Goal: Navigation & Orientation: Find specific page/section

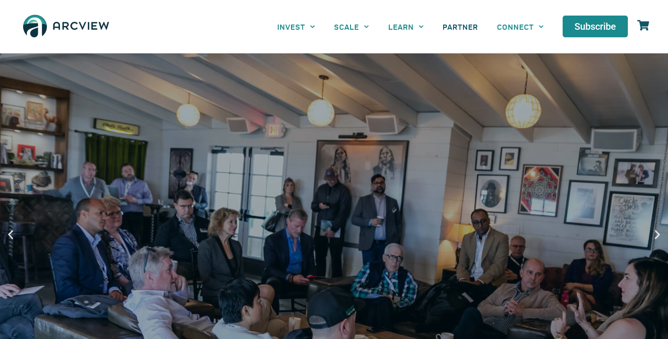
click at [474, 27] on link "PARTNER" at bounding box center [460, 26] width 54 height 21
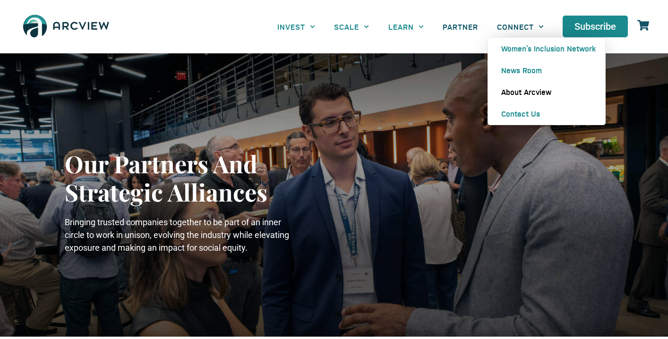
click at [518, 95] on link "About Arcview" at bounding box center [546, 92] width 117 height 22
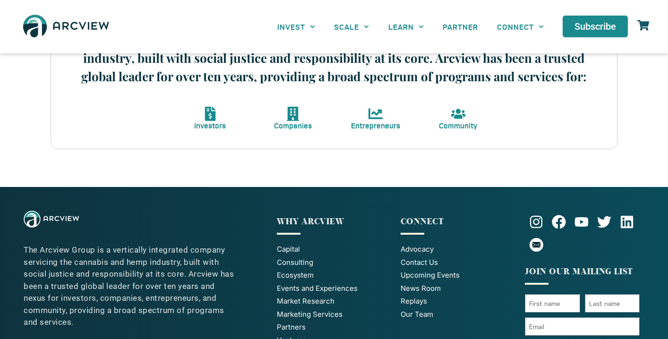
scroll to position [435, 0]
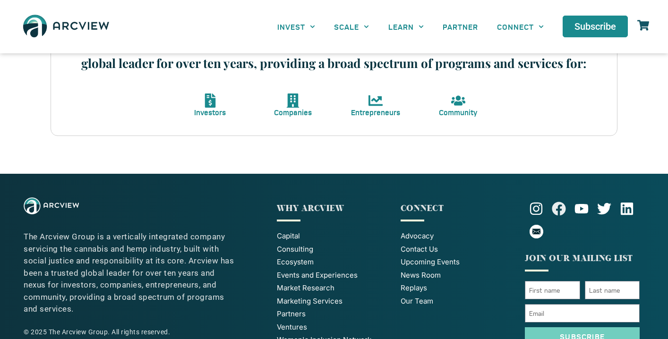
click at [559, 209] on icon at bounding box center [559, 209] width 14 height 14
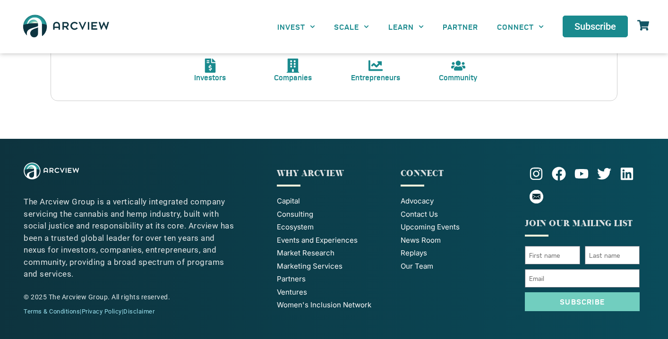
click at [287, 201] on span "Capital" at bounding box center [288, 201] width 23 height 11
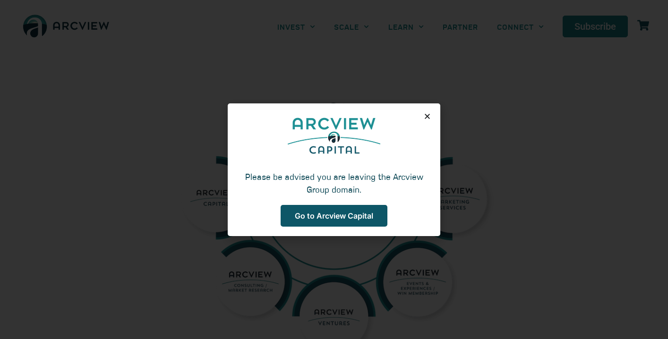
click at [371, 213] on span "Go to Arcview Capital" at bounding box center [334, 216] width 78 height 8
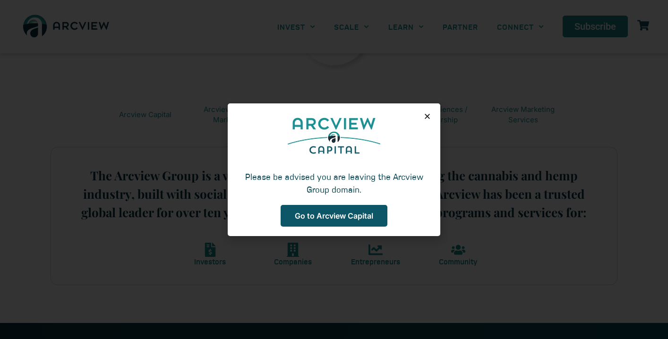
scroll to position [393, 0]
